Goal: Information Seeking & Learning: Learn about a topic

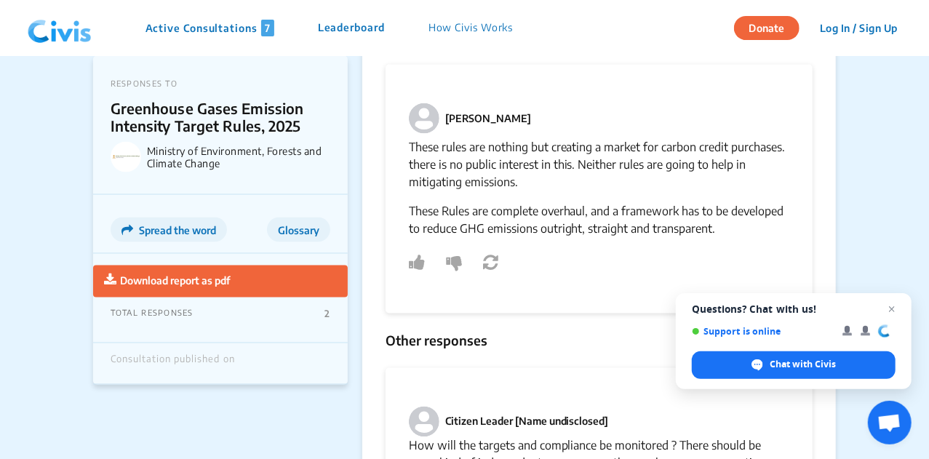
scroll to position [1145, 0]
click at [459, 204] on p "These Rules are complete overhaul, and a framework has to be developed to reduc…" at bounding box center [599, 221] width 381 height 35
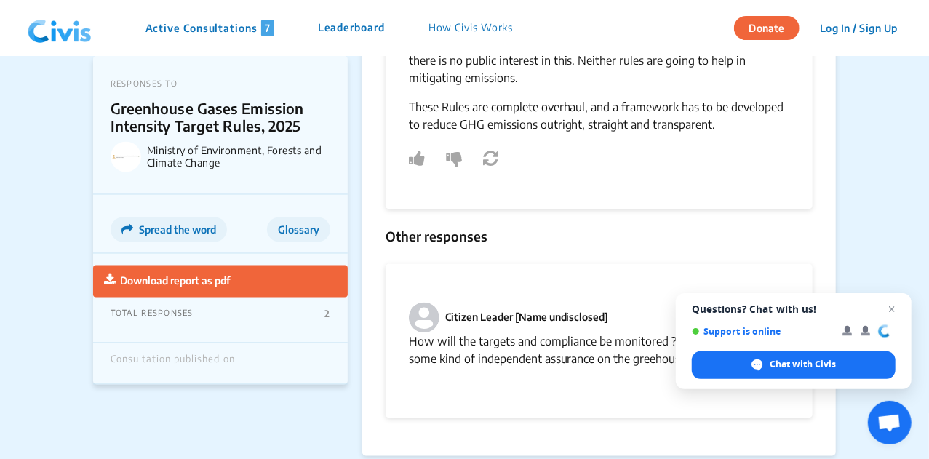
scroll to position [1305, 0]
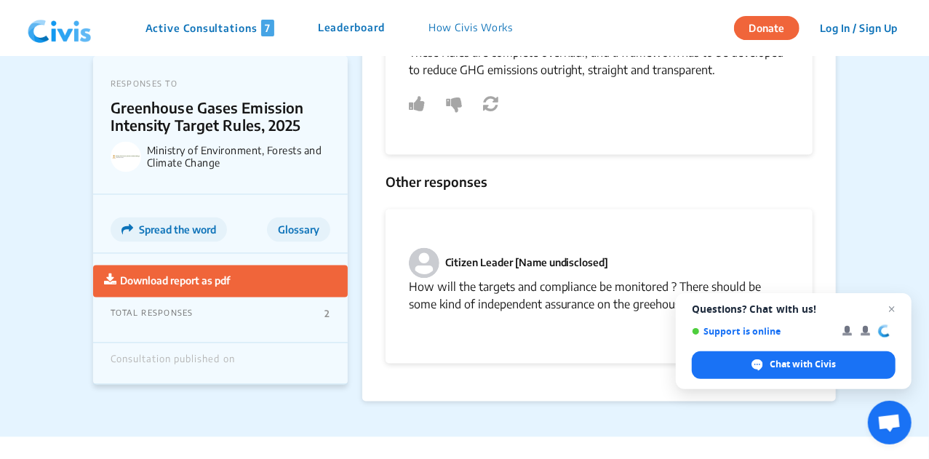
click at [554, 279] on p "How will the targets and compliance be monitored ? There should be some kind of…" at bounding box center [599, 296] width 381 height 35
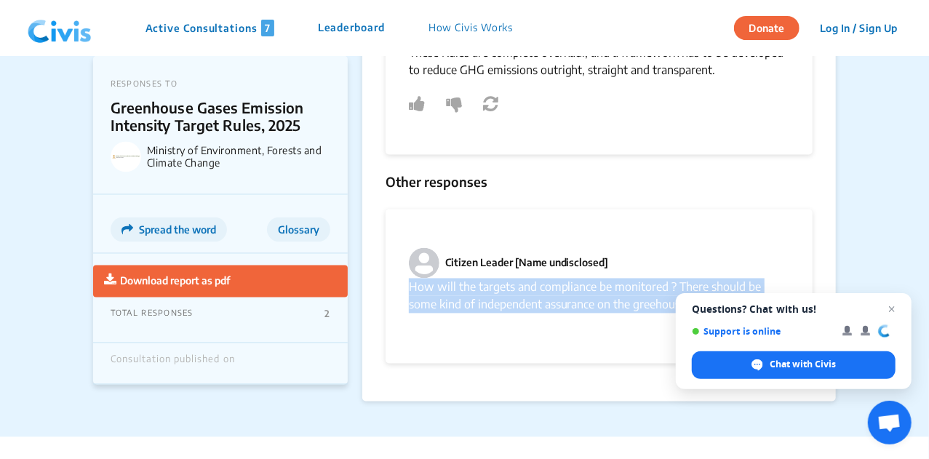
click at [554, 279] on p "How will the targets and compliance be monitored ? There should be some kind of…" at bounding box center [599, 296] width 381 height 35
click at [577, 295] on p "How will the targets and compliance be monitored ? There should be some kind of…" at bounding box center [599, 296] width 381 height 35
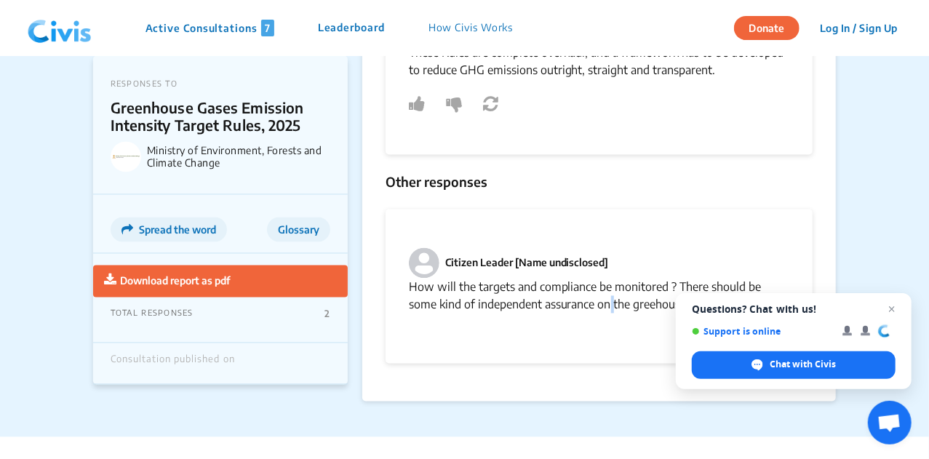
click at [577, 295] on p "How will the targets and compliance be monitored ? There should be some kind of…" at bounding box center [599, 296] width 381 height 35
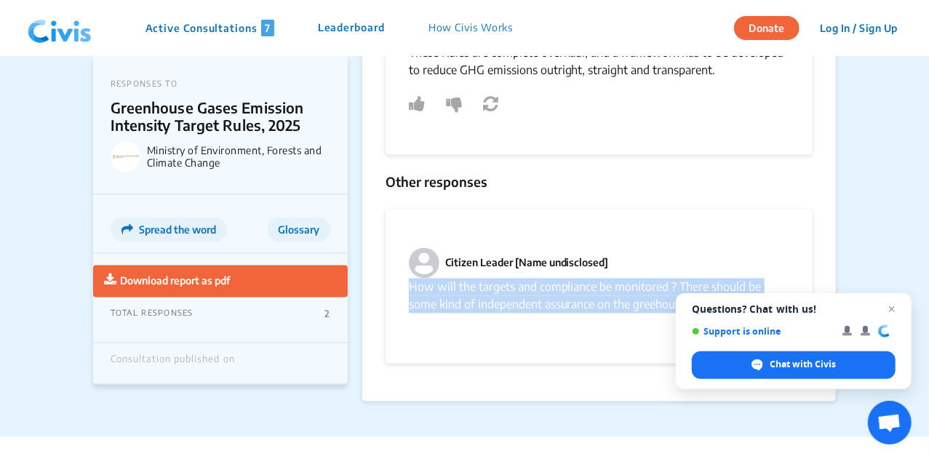
click at [577, 295] on p "How will the targets and compliance be monitored ? There should be some kind of…" at bounding box center [599, 296] width 381 height 35
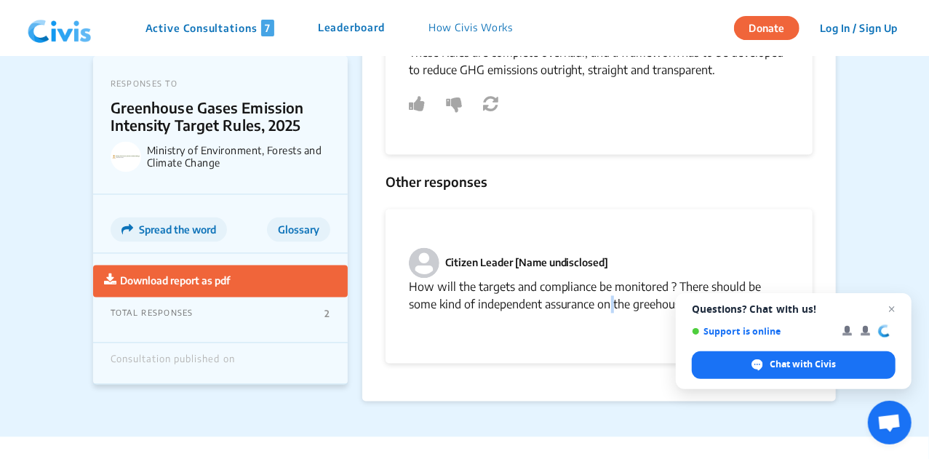
click at [577, 295] on p "How will the targets and compliance be monitored ? There should be some kind of…" at bounding box center [599, 296] width 381 height 35
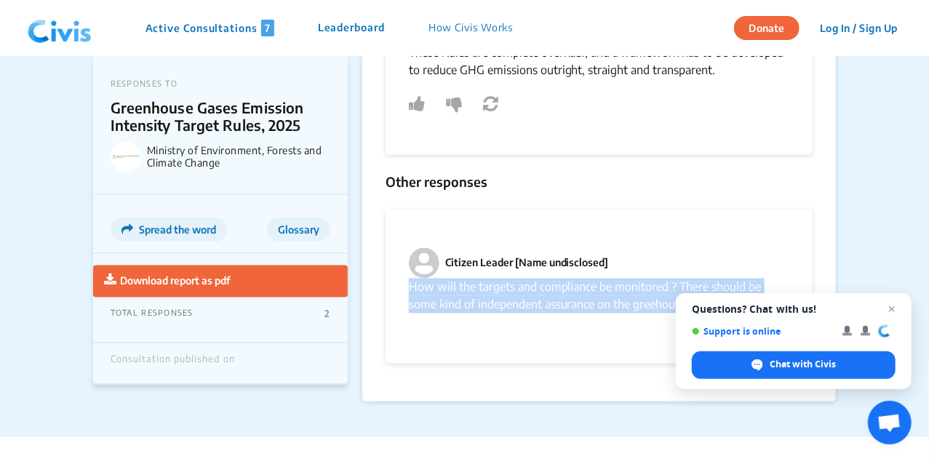
click at [577, 295] on p "How will the targets and compliance be monitored ? There should be some kind of…" at bounding box center [599, 296] width 381 height 35
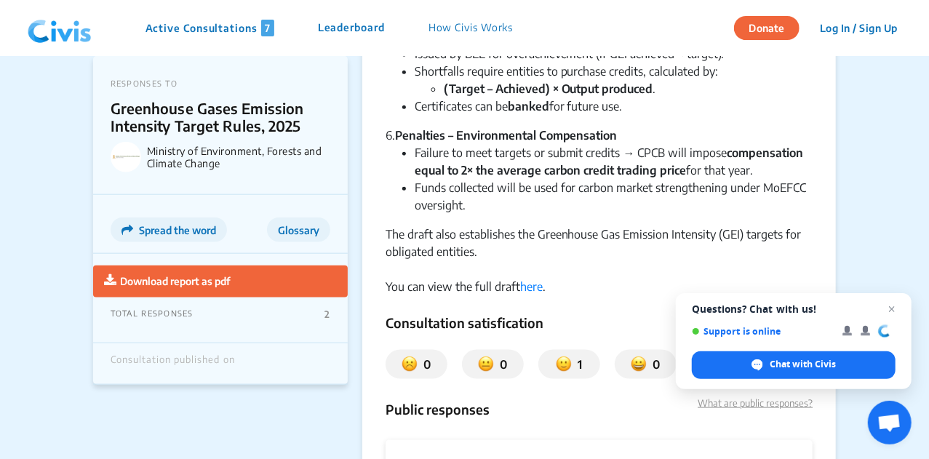
scroll to position [767, 0]
